Goal: Information Seeking & Learning: Learn about a topic

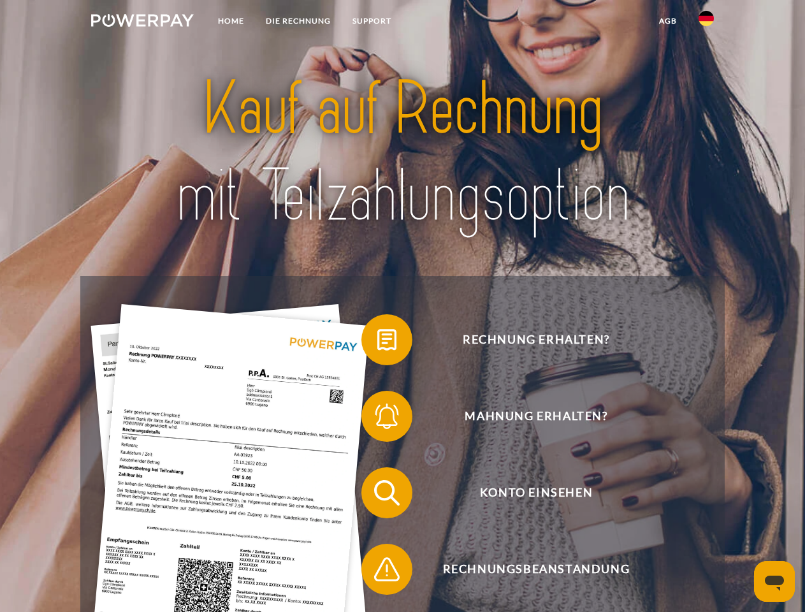
click at [142, 22] on img at bounding box center [142, 20] width 103 height 13
click at [706, 22] on img at bounding box center [706, 18] width 15 height 15
click at [667, 21] on link "agb" at bounding box center [668, 21] width 40 height 23
click at [377, 342] on span at bounding box center [368, 340] width 64 height 64
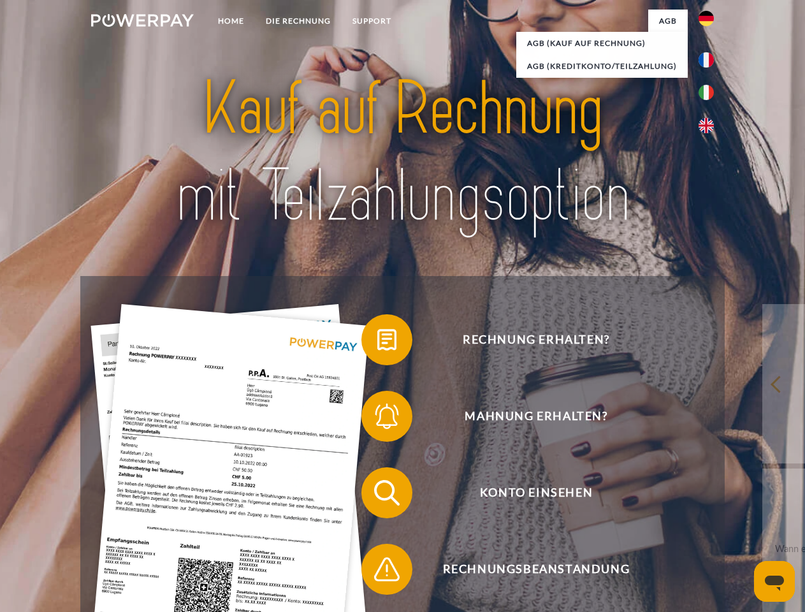
click at [377, 419] on span at bounding box center [368, 416] width 64 height 64
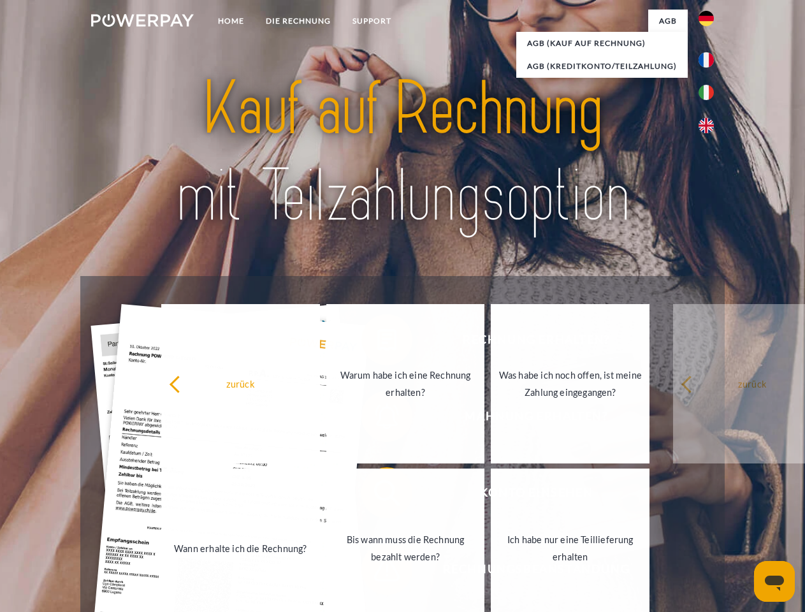
click at [377, 495] on link "Bis wann muss die Rechnung bezahlt werden?" at bounding box center [405, 547] width 159 height 159
click at [377, 572] on span at bounding box center [368, 569] width 64 height 64
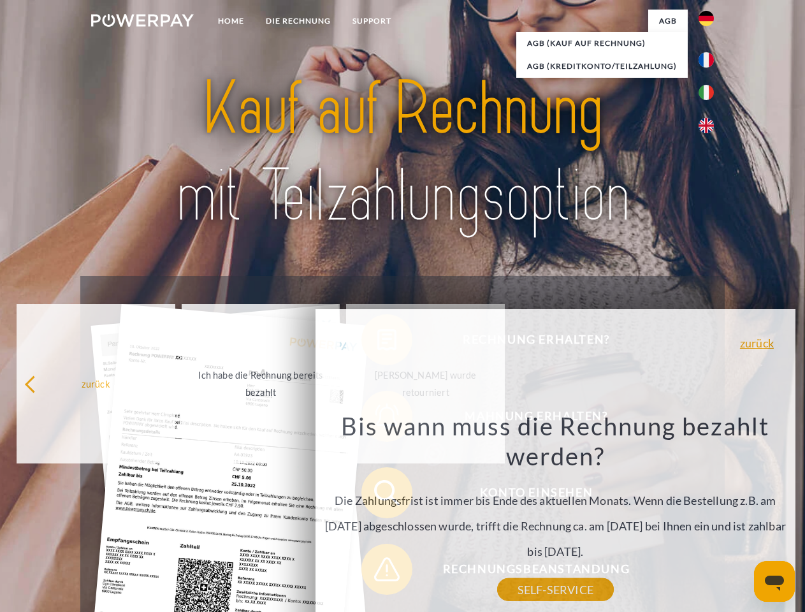
click at [774, 581] on icon "Messaging-Fenster öffnen" at bounding box center [774, 583] width 19 height 15
